Goal: Contribute content: Add original content to the website for others to see

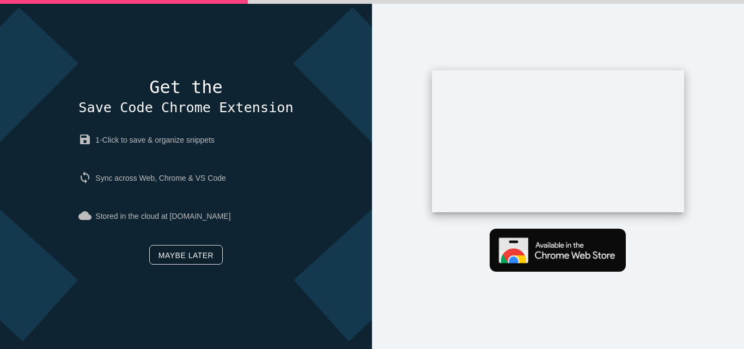
click at [194, 255] on link "Maybe later" at bounding box center [185, 255] width 73 height 20
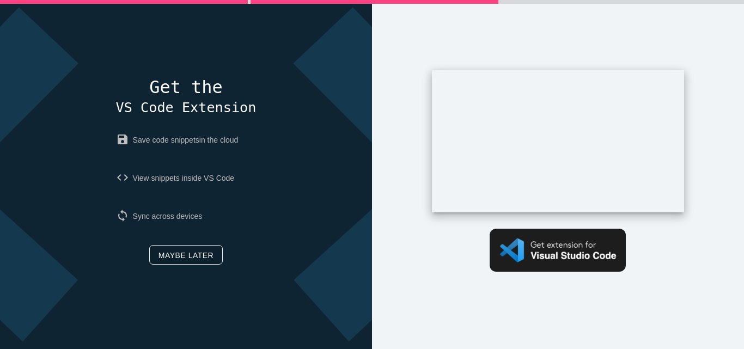
click at [194, 255] on link "Maybe later" at bounding box center [185, 255] width 73 height 20
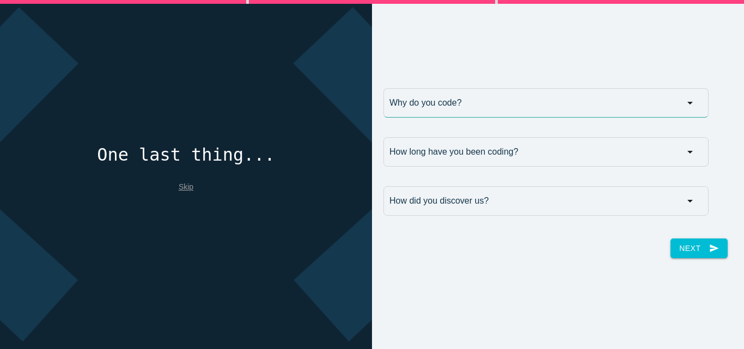
click at [461, 106] on input "Why do you code?" at bounding box center [545, 102] width 325 height 29
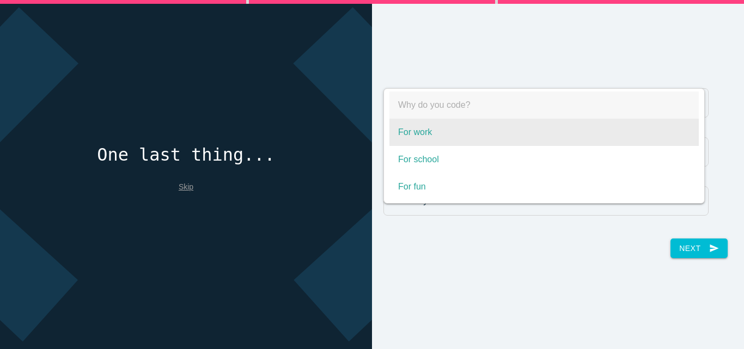
click at [440, 134] on span "For work" at bounding box center [543, 132] width 309 height 27
select select "For work"
type input "For work"
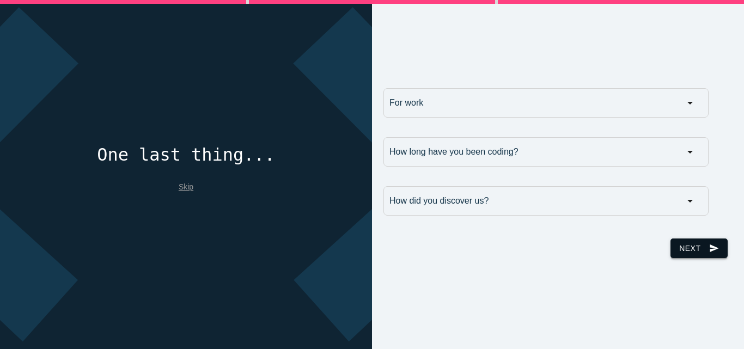
click at [709, 244] on icon "send" at bounding box center [714, 248] width 10 height 20
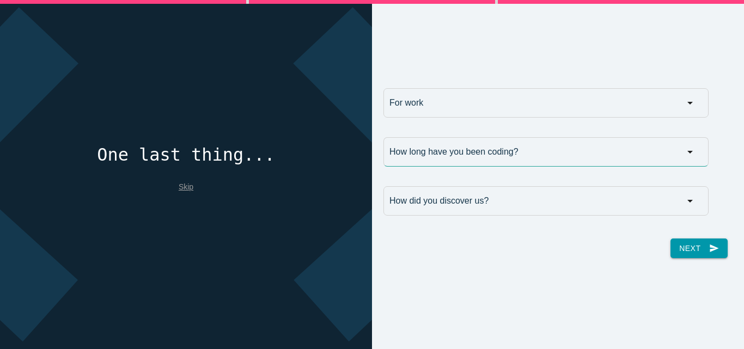
click at [624, 150] on input "How long have you been coding?" at bounding box center [545, 151] width 325 height 29
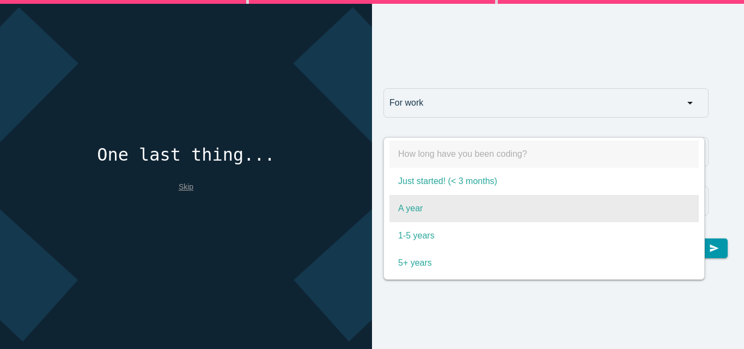
click at [442, 210] on span "A year" at bounding box center [543, 208] width 309 height 27
select select "A year"
type input "A year"
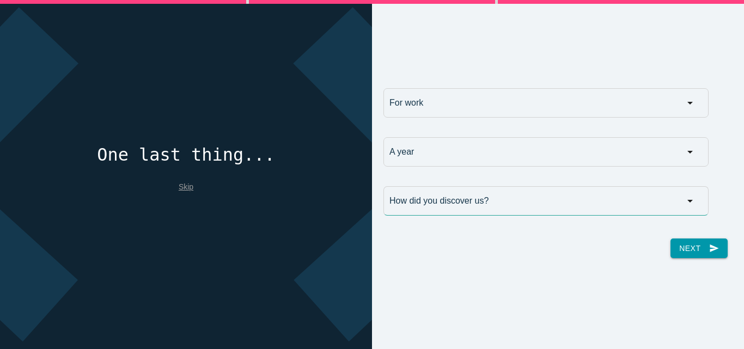
click at [451, 200] on input "How did you discover us?" at bounding box center [545, 200] width 325 height 29
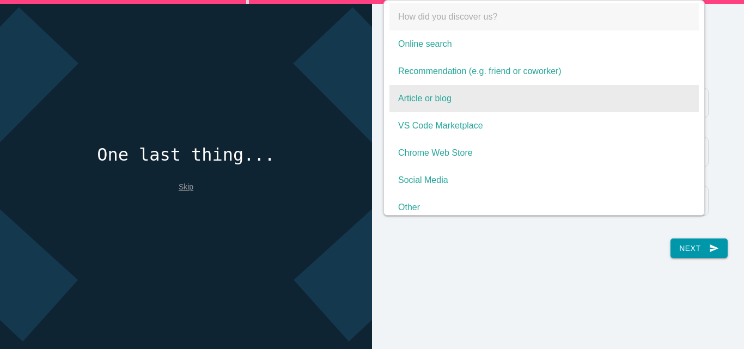
click at [475, 99] on span "Article or blog" at bounding box center [543, 98] width 309 height 27
select select "Article or blog"
type input "Article or blog"
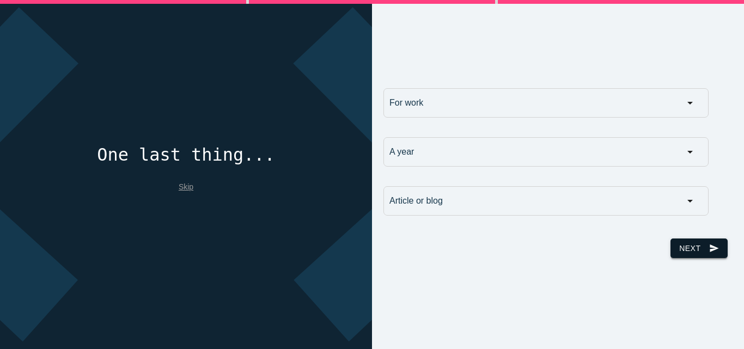
click at [681, 250] on button "Next send" at bounding box center [698, 248] width 57 height 20
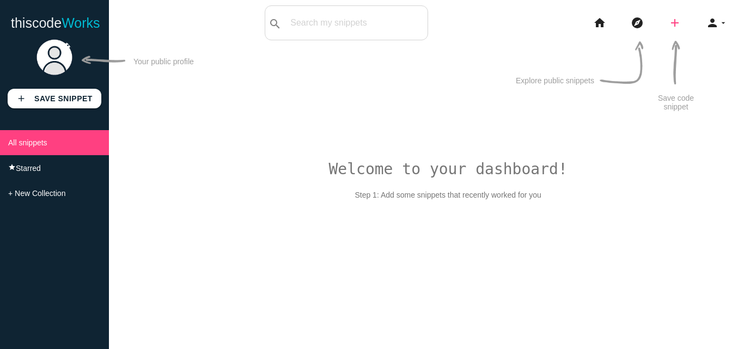
click at [675, 26] on icon "add" at bounding box center [674, 22] width 13 height 35
click at [700, 47] on link "link Link" at bounding box center [698, 46] width 76 height 27
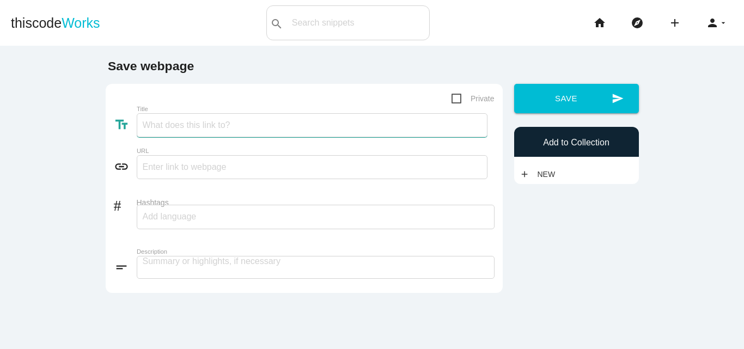
click at [209, 124] on input "Title" at bounding box center [312, 125] width 351 height 24
paste input "Want to launch your own crypto exchange like Coinbase?"
type input "Want to launch your own crypto exchange like Coinbase?"
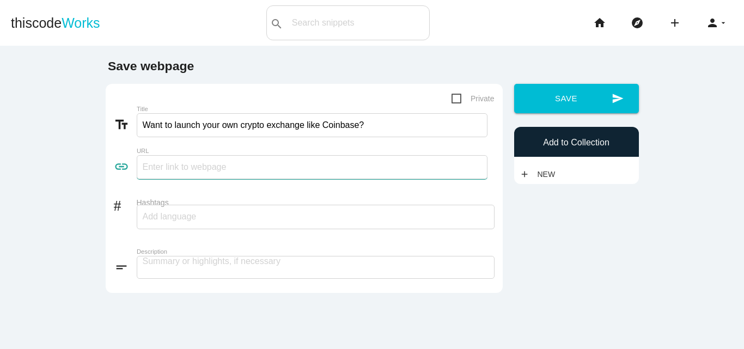
click at [193, 167] on input "text" at bounding box center [312, 167] width 351 height 24
click at [214, 171] on input "text" at bounding box center [312, 167] width 351 height 24
paste input "https://cryptiecraft.com/coinbase-clone-script/"
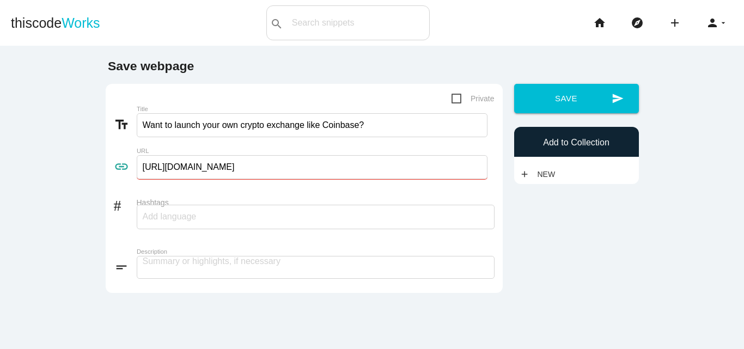
type input "https://cryptiecraft.com/coinbase-clone-script/"
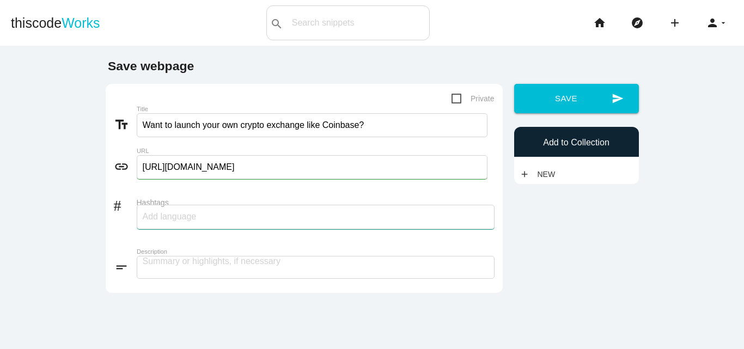
click at [182, 224] on input "Hashtags" at bounding box center [175, 216] width 65 height 23
click at [201, 216] on input "Hashtags" at bounding box center [175, 216] width 65 height 23
paste input "https://cryptiecraft.com/coinbase-clone-script/"
type input "h"
type input "Coinbase"
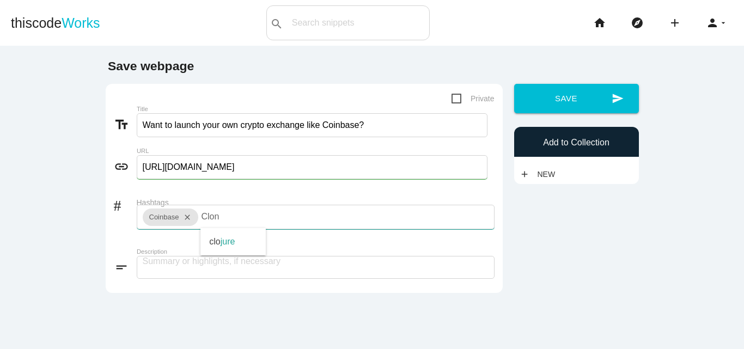
type input "Clone"
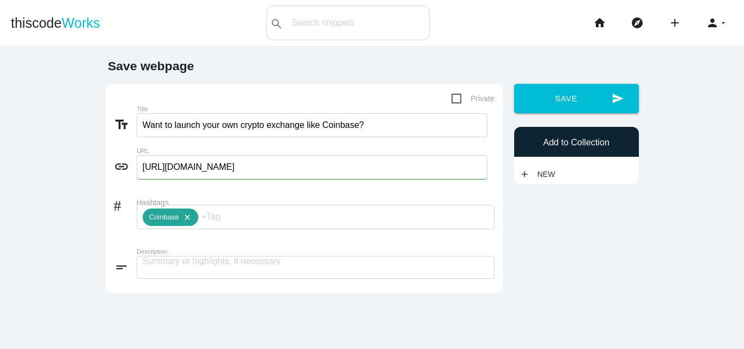
click at [168, 219] on div "Coinbase close" at bounding box center [171, 217] width 56 height 17
click at [181, 219] on icon "close" at bounding box center [185, 217] width 13 height 17
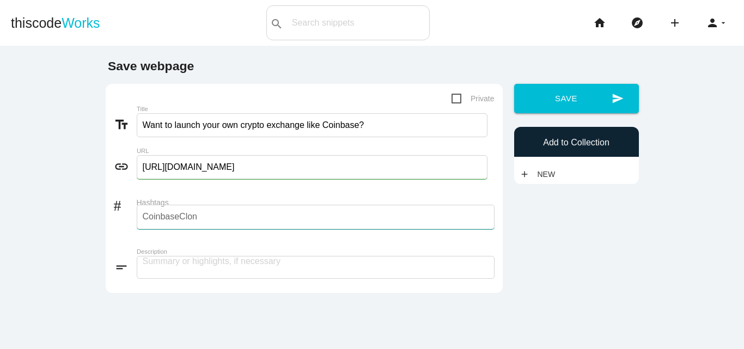
type input "CoinbaseClone"
type input "CoinbaseCloneScript"
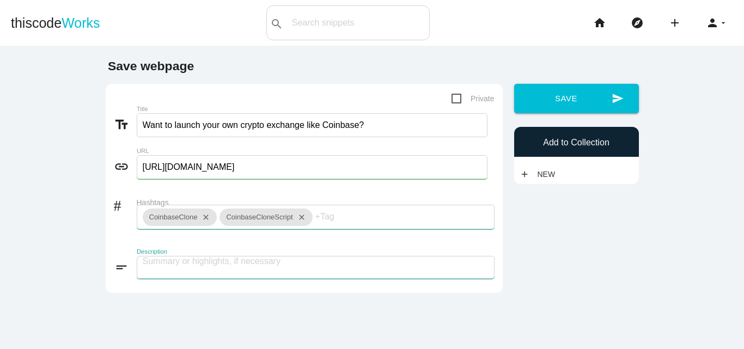
click at [187, 268] on textarea at bounding box center [316, 267] width 358 height 23
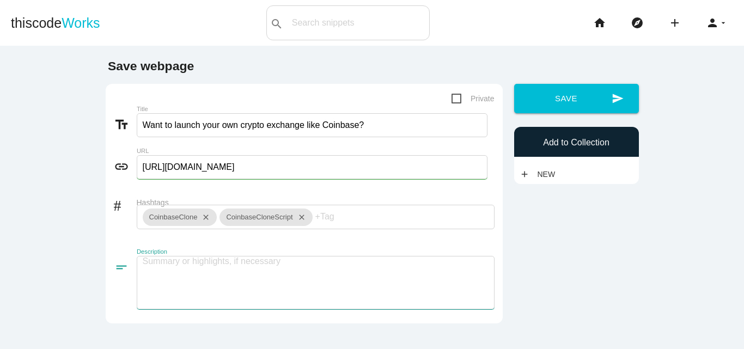
click at [200, 284] on textarea at bounding box center [316, 282] width 358 height 53
paste textarea "A Coinbase Clone Script helps you go live faster, with customizable features, s…"
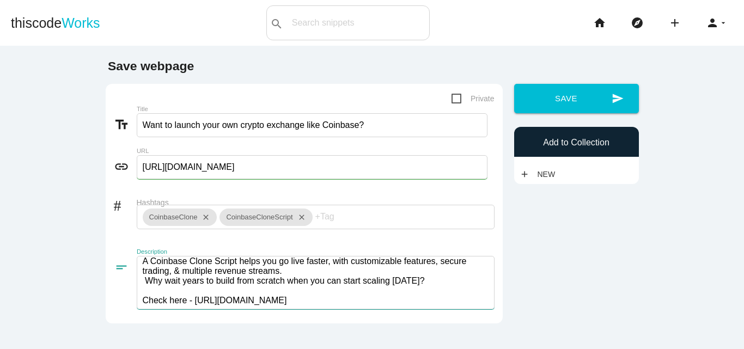
scroll to position [1, 0]
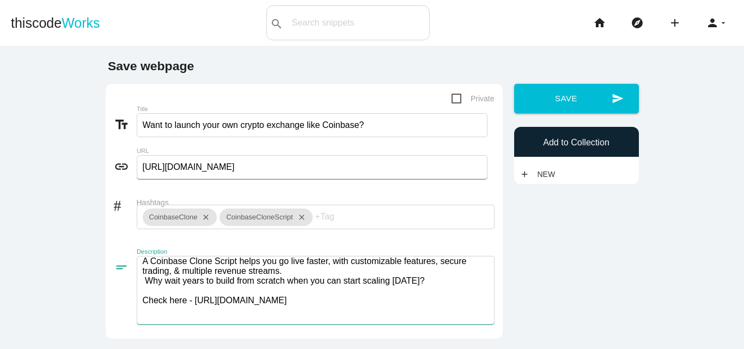
click at [192, 315] on textarea "A Coinbase Clone Script helps you go live faster, with customizable features, s…" at bounding box center [316, 290] width 358 height 69
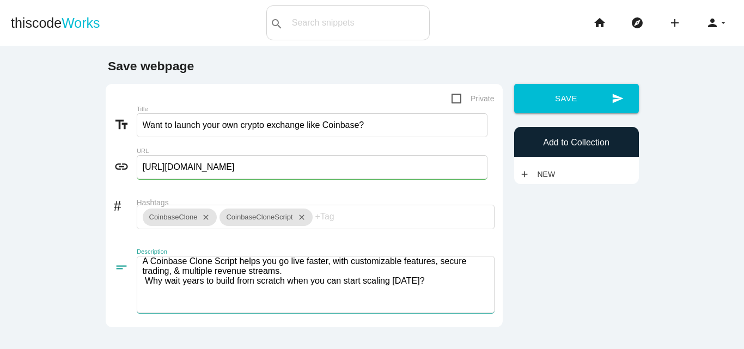
click at [298, 278] on textarea "A Coinbase Clone Script helps you go live faster, with customizable features, s…" at bounding box center [316, 284] width 358 height 57
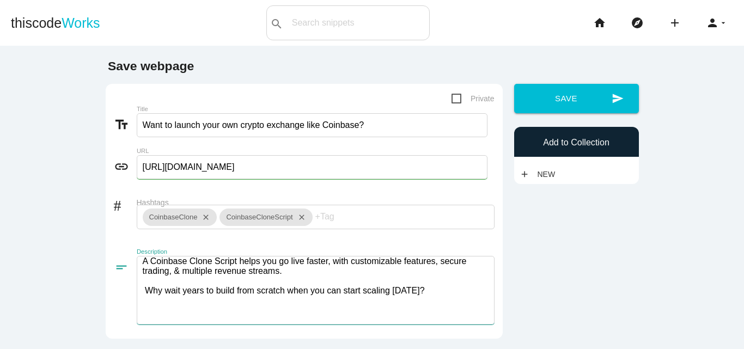
click at [139, 298] on textarea "A Coinbase Clone Script helps you go live faster, with customizable features, s…" at bounding box center [316, 290] width 358 height 69
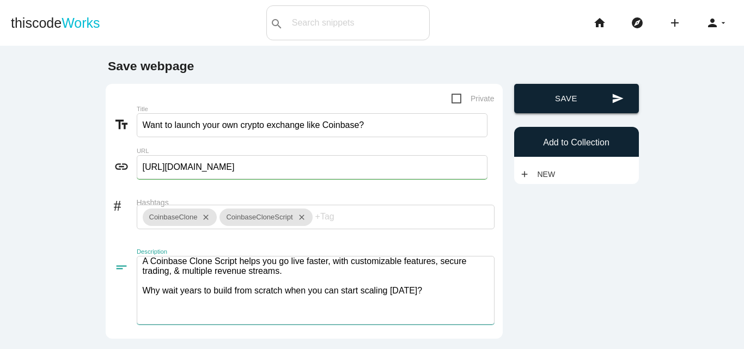
type textarea "A Coinbase Clone Script helps you go live faster, with customizable features, s…"
click at [579, 94] on button "send Save" at bounding box center [576, 98] width 125 height 29
